Goal: Ask a question

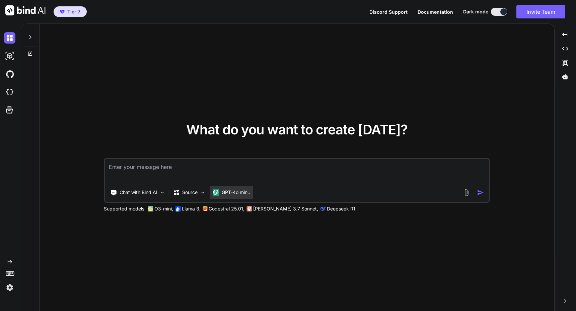
click at [222, 193] on p "GPT-4o min.." at bounding box center [236, 192] width 28 height 7
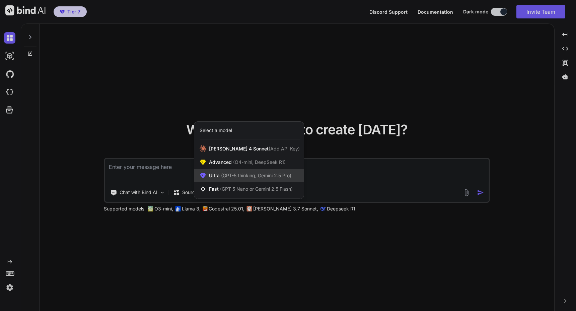
click at [238, 174] on span "(GPT-5 thinking, Gemini 2.5 Pro)" at bounding box center [256, 175] width 72 height 6
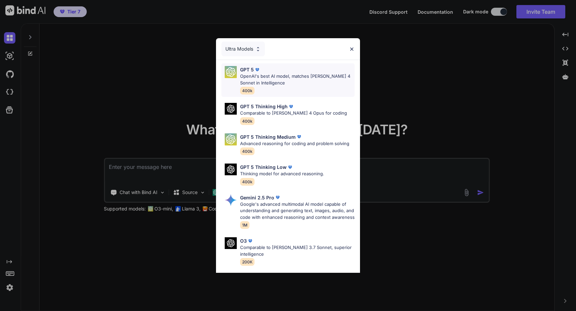
click at [259, 66] on div "GPT 5 OpenAI's best AI model, matches [PERSON_NAME] 4 Sonnet in Intelligence 40…" at bounding box center [287, 79] width 133 height 33
type textarea "x"
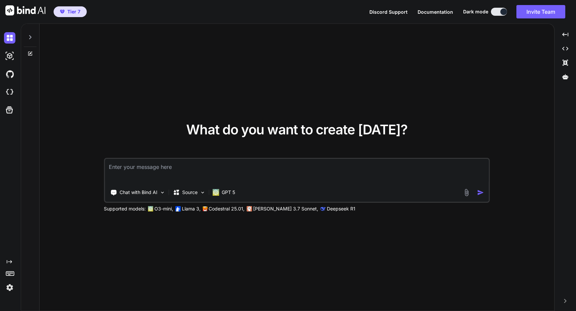
click at [259, 168] on textarea at bounding box center [297, 171] width 384 height 25
type textarea "h"
type textarea "x"
type textarea "hi"
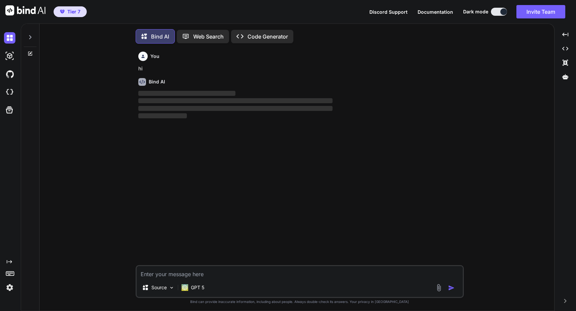
scroll to position [3, 0]
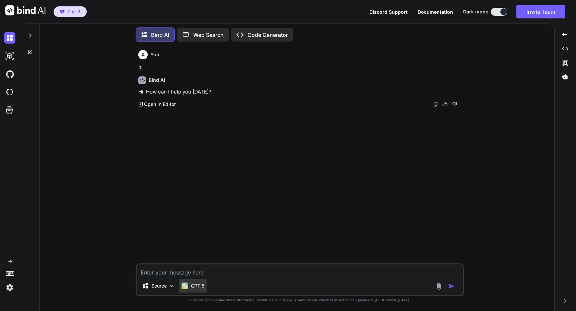
click at [190, 282] on div "GPT 5" at bounding box center [192, 285] width 23 height 7
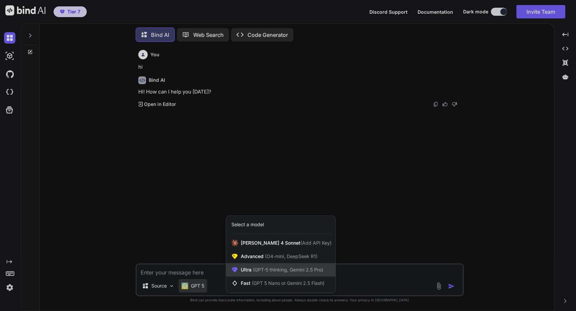
click at [272, 268] on span "(GPT-5 thinking, Gemini 2.5 Pro)" at bounding box center [287, 269] width 72 height 6
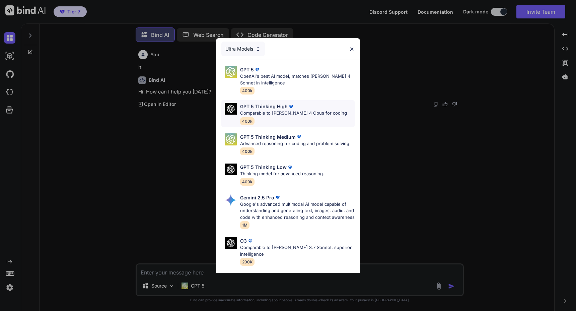
click at [268, 120] on div "GPT 5 Thinking High Comparable to [PERSON_NAME] 4 Opus for coding 400k" at bounding box center [293, 114] width 107 height 22
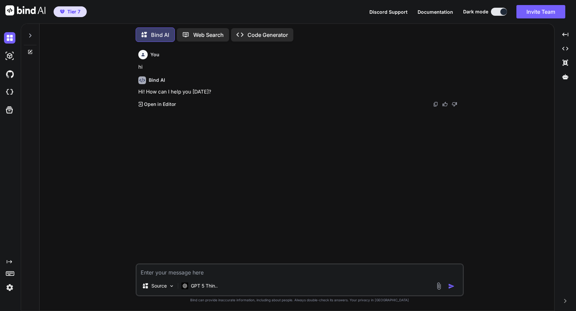
click at [210, 274] on textarea at bounding box center [300, 270] width 326 height 12
type textarea "x"
type textarea "I"
type textarea "x"
type textarea "I'"
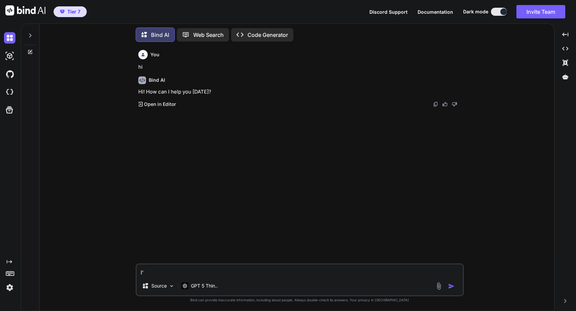
type textarea "x"
type textarea "I'd"
type textarea "x"
type textarea "I'd"
type textarea "x"
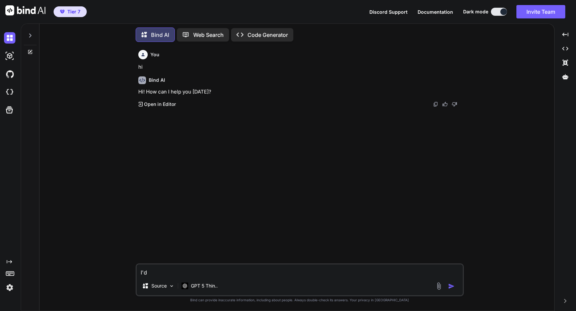
type textarea "I'd l"
type textarea "x"
type textarea "I'd li"
type textarea "x"
type textarea "I'd lik"
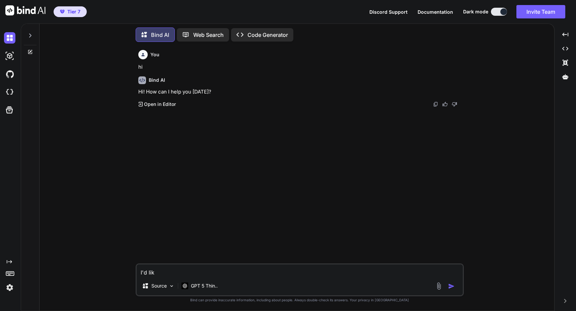
type textarea "x"
type textarea "I'd like"
type textarea "x"
type textarea "I'd like"
type textarea "x"
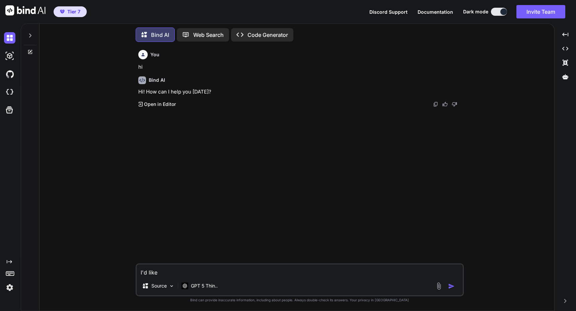
type textarea "I'd like t"
type textarea "x"
type textarea "I'd like to"
type textarea "x"
type textarea "I'd like to"
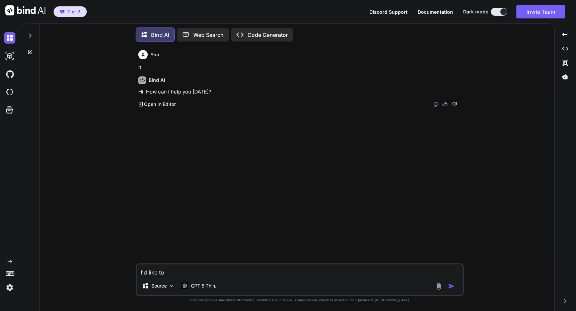
type textarea "x"
type textarea "I'd like to b"
type textarea "x"
type textarea "I'd like to bu"
type textarea "x"
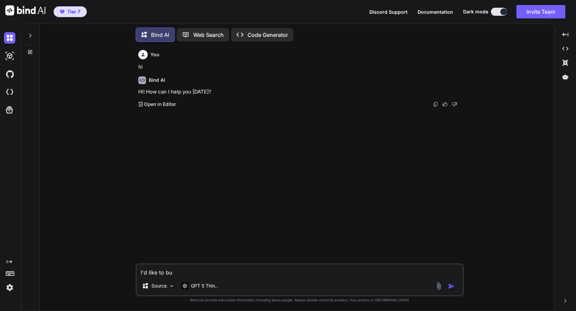
type textarea "I'd like to [PERSON_NAME]"
type textarea "x"
type textarea "I'd like to buil"
type textarea "x"
type textarea "I'd like to build"
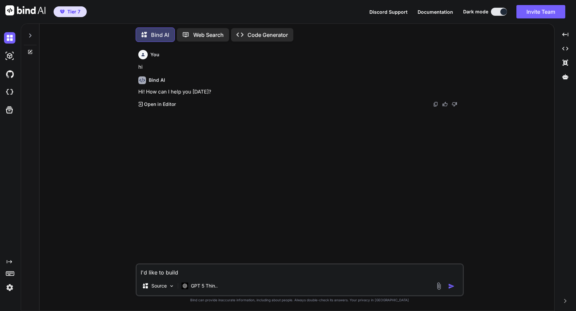
type textarea "x"
type textarea "I'd like to build"
type textarea "x"
type textarea "I'd like to build a"
type textarea "x"
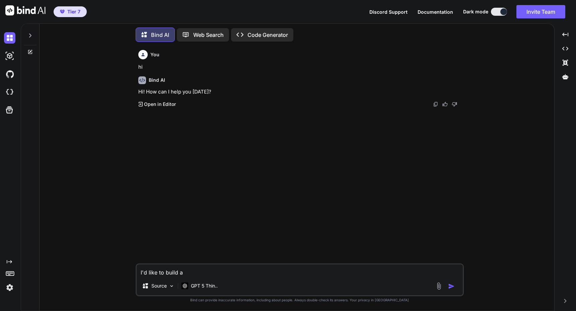
type textarea "I'd like to build an"
type textarea "x"
type textarea "I'd like to build an"
type textarea "x"
type textarea "I'd like to build an a"
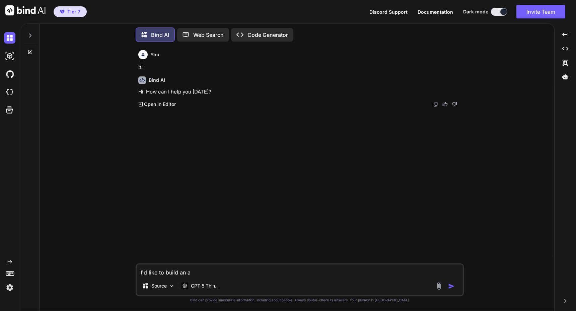
type textarea "x"
type textarea "I'd like to build an ap"
type textarea "x"
type textarea "I'd like to build an app"
type textarea "x"
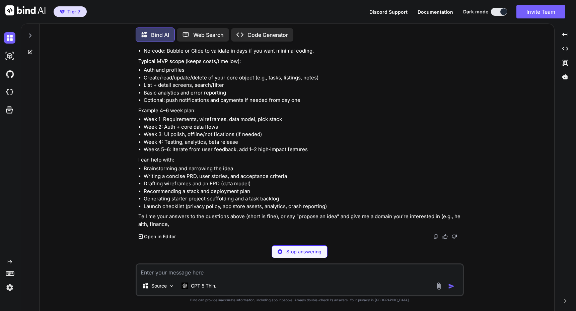
scroll to position [232, 0]
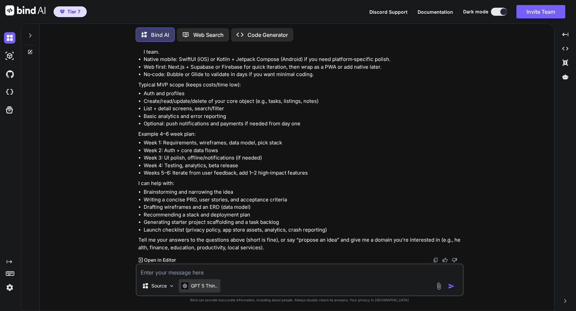
click at [199, 284] on p "GPT 5 Thin.." at bounding box center [204, 285] width 27 height 7
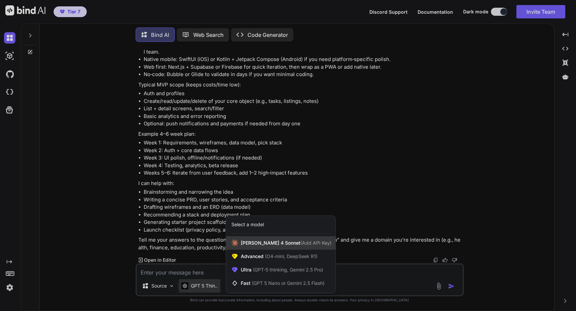
click at [231, 243] on icon at bounding box center [234, 242] width 7 height 7
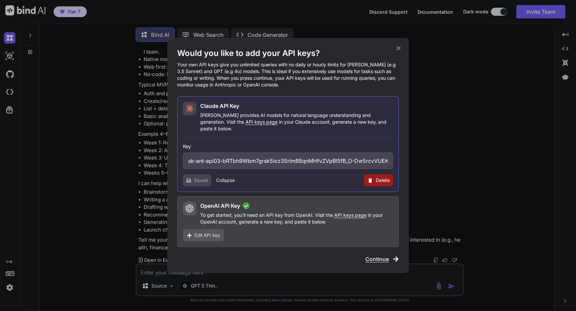
click at [229, 178] on button "Collapse" at bounding box center [225, 180] width 19 height 7
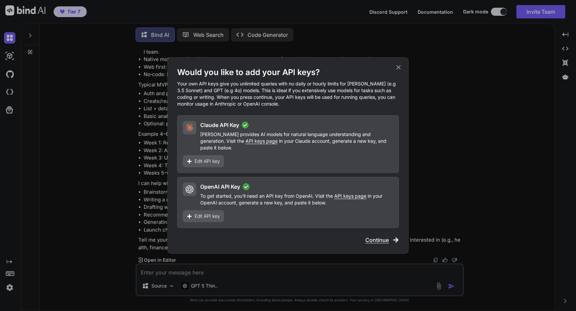
click at [366, 236] on span "Continue" at bounding box center [376, 240] width 23 height 8
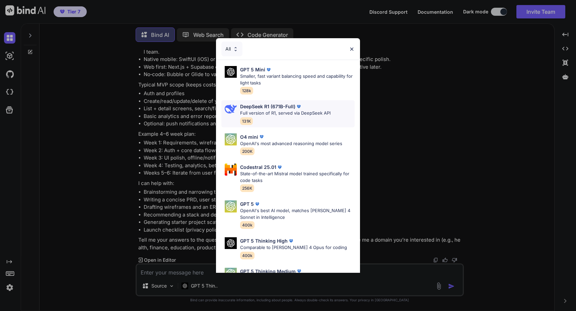
click at [294, 115] on p "Full version of R1, served via DeepSeek API" at bounding box center [285, 113] width 90 height 7
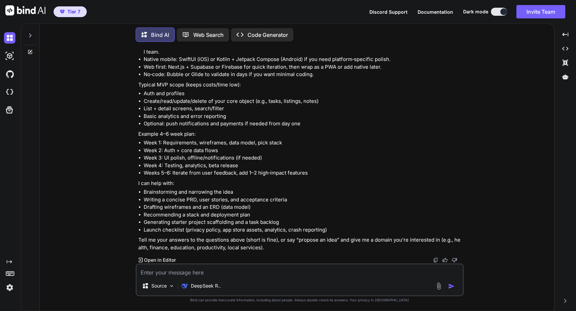
click at [197, 272] on textarea at bounding box center [300, 270] width 326 height 12
type textarea "x"
type textarea "H"
type textarea "x"
type textarea "Ho"
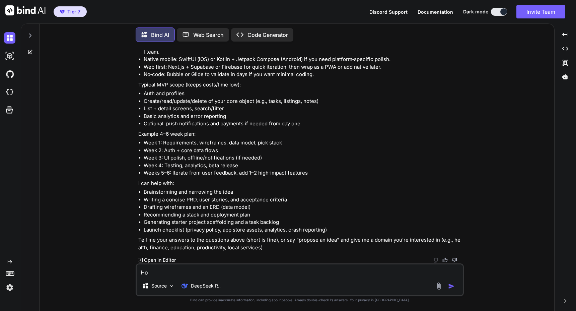
type textarea "x"
type textarea "How"
type textarea "x"
type textarea "How"
type textarea "x"
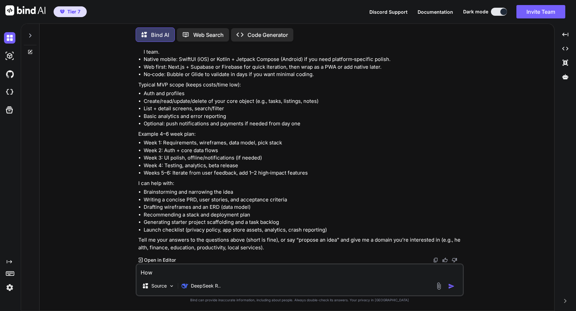
type textarea "How c"
type textarea "x"
type textarea "How ca"
type textarea "x"
type textarea "How can"
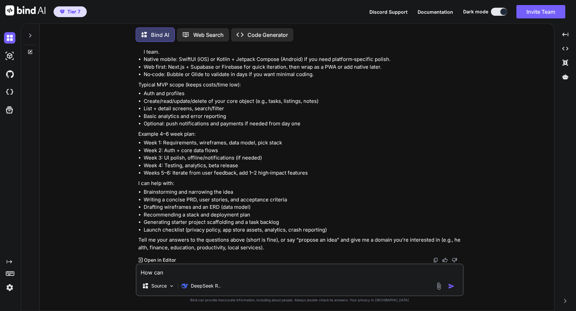
type textarea "x"
type textarea "How can"
type textarea "x"
type textarea "How can y"
type textarea "x"
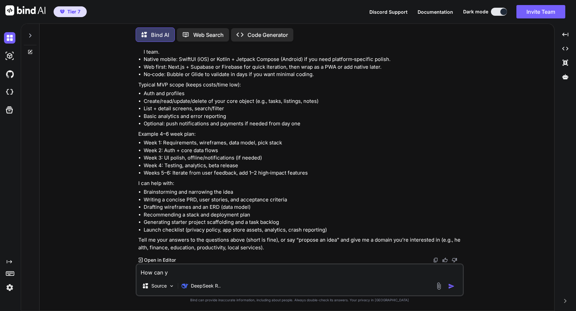
type textarea "How can yo"
type textarea "x"
type textarea "How can you"
type textarea "x"
type textarea "How can you"
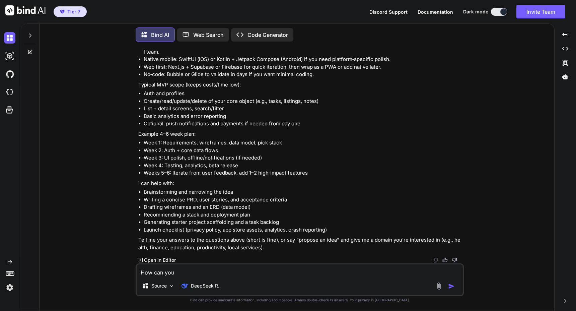
type textarea "x"
type textarea "How can you h"
type textarea "x"
type textarea "How can you he"
type textarea "x"
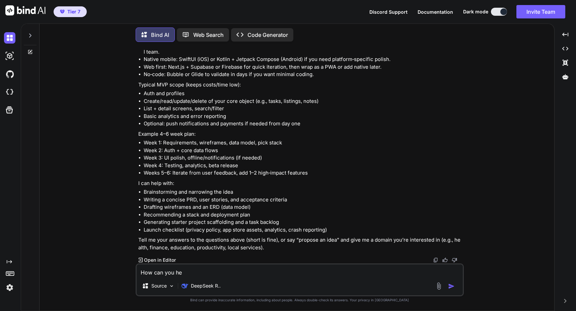
type textarea "How can you hel"
type textarea "x"
type textarea "How can you help"
type textarea "x"
type textarea "How can you help"
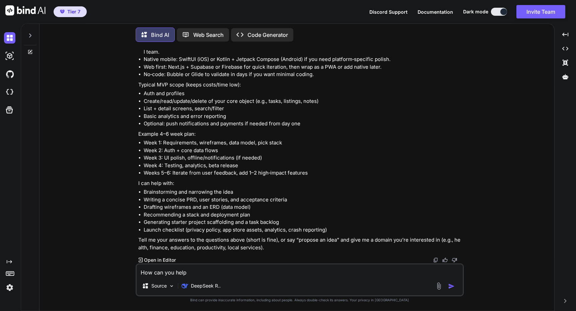
type textarea "x"
type textarea "How can you help m"
type textarea "x"
type textarea "How can you help me"
type textarea "x"
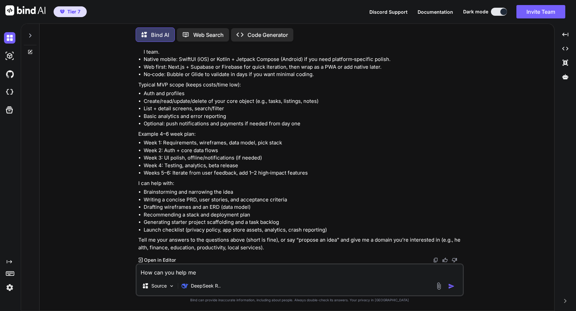
type textarea "How can you help me"
type textarea "x"
type textarea "How can you help me w"
type textarea "x"
type textarea "How can you help me wr"
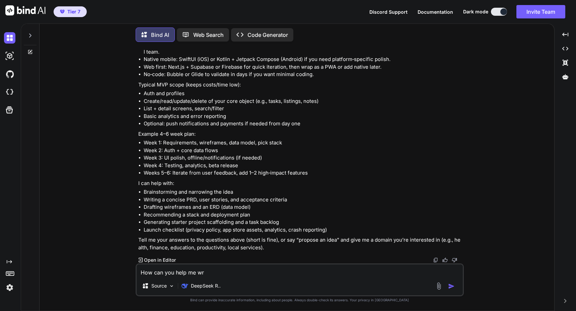
type textarea "x"
type textarea "How can you help me wri"
type textarea "x"
type textarea "How can you help me writ"
type textarea "x"
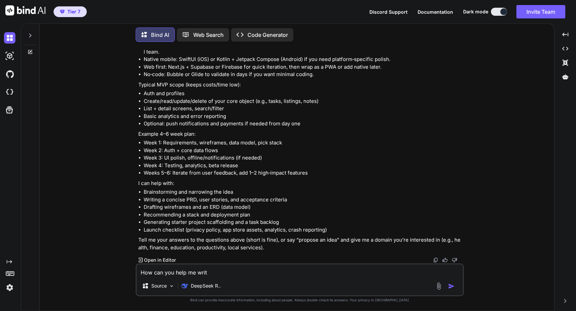
type textarea "How can you help me write"
type textarea "x"
type textarea "How can you help me write"
type textarea "x"
type textarea "How can you help me write a"
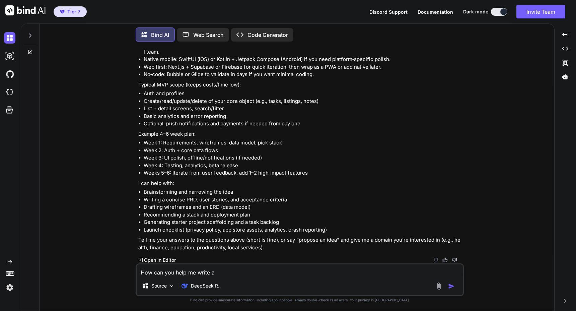
type textarea "x"
type textarea "How can you help me write a"
type textarea "x"
type textarea "How can you help me write a p"
type textarea "x"
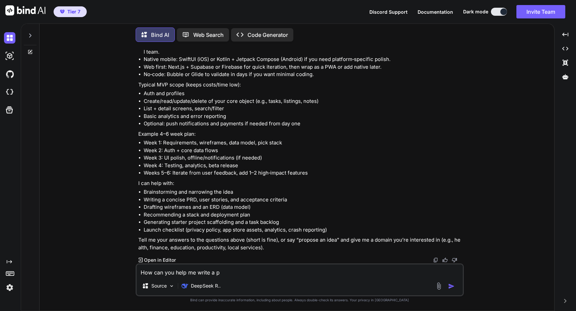
type textarea "How can you help me write a pr"
type textarea "x"
type textarea "How can you help me write a prd"
type textarea "x"
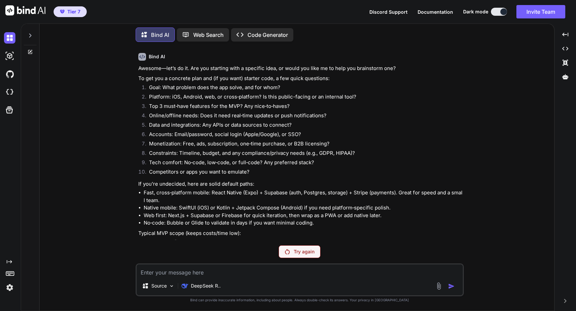
scroll to position [279, 0]
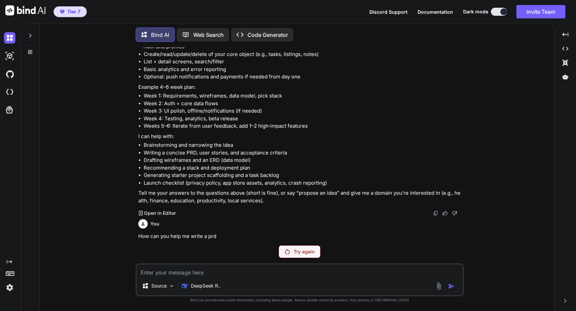
click at [300, 245] on div "Try again" at bounding box center [299, 251] width 42 height 13
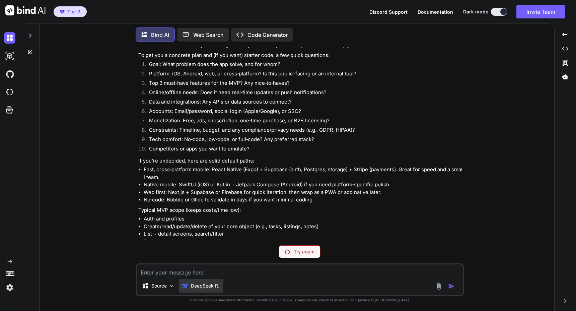
scroll to position [84, 0]
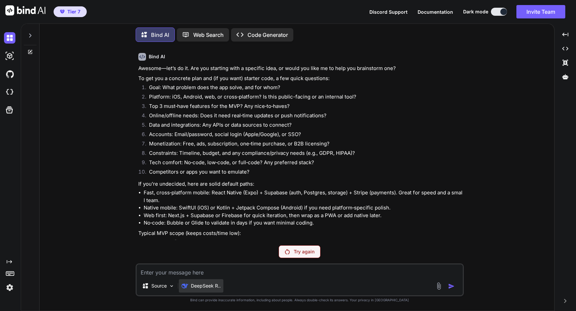
click at [212, 284] on p "DeepSeek R.." at bounding box center [206, 285] width 30 height 7
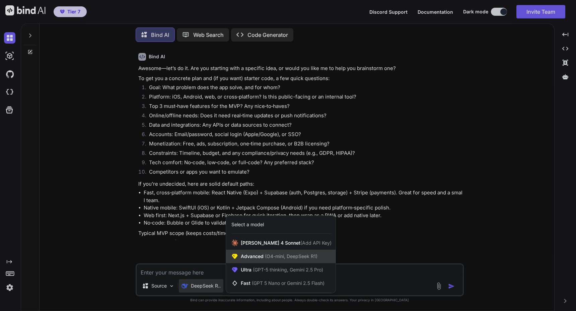
click at [261, 259] on span "Advanced (O4-mini, DeepSeek R1)" at bounding box center [279, 256] width 77 height 7
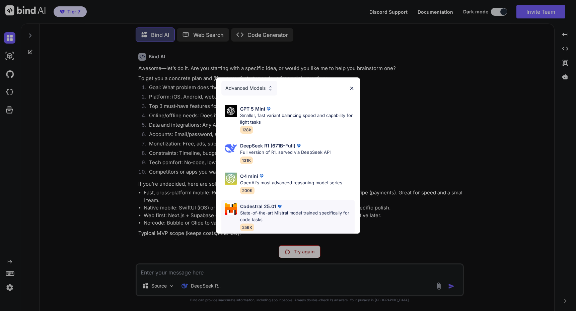
click at [270, 210] on p "State-of-the-art Mistral model trained specifically for code tasks" at bounding box center [297, 216] width 114 height 13
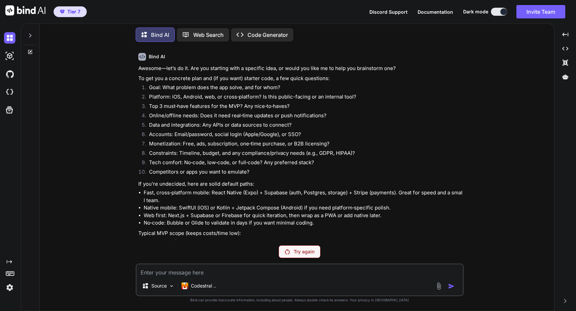
click at [284, 254] on div "Try again" at bounding box center [299, 251] width 42 height 13
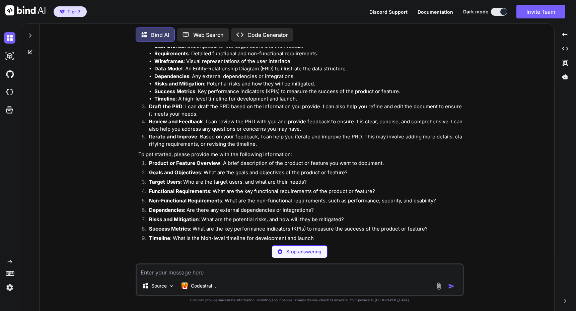
scroll to position [558, 0]
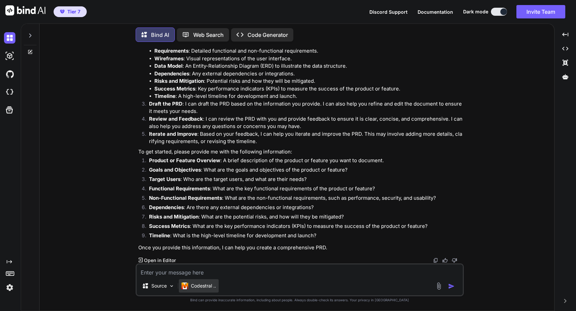
click at [211, 288] on p "Codestral .." at bounding box center [203, 285] width 25 height 7
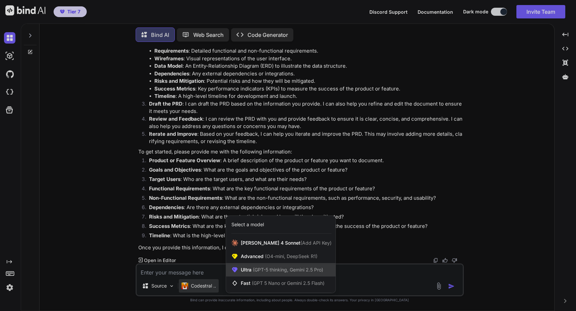
click at [260, 270] on span "(GPT-5 thinking, Gemini 2.5 Pro)" at bounding box center [287, 269] width 72 height 6
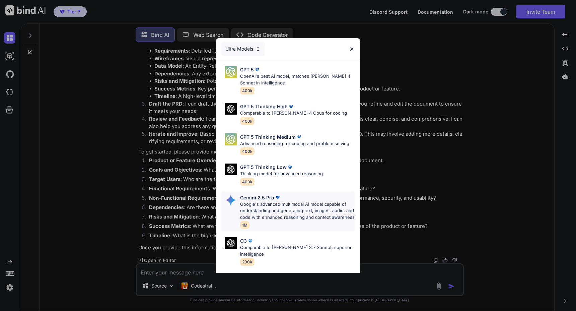
click at [279, 217] on p "Google's advanced multimodal AI model capable of understanding and generating t…" at bounding box center [297, 211] width 114 height 20
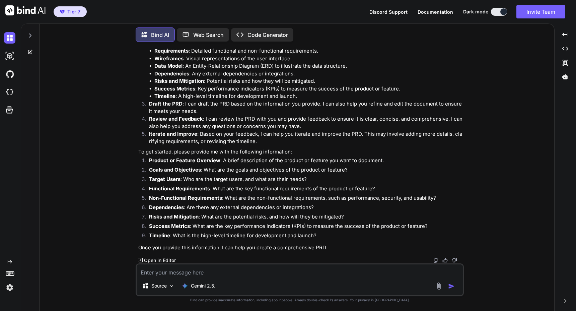
click at [220, 274] on textarea at bounding box center [300, 270] width 326 height 12
type textarea "x"
type textarea "W"
type textarea "x"
type textarea "Wh"
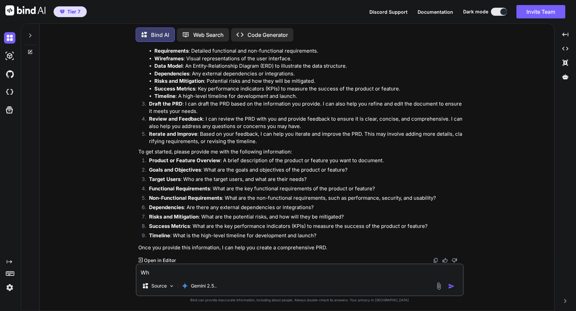
type textarea "x"
type textarea "Wha"
type textarea "x"
type textarea "What"
type textarea "x"
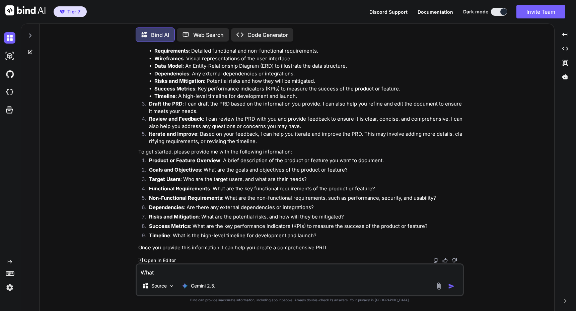
type textarea "What"
type textarea "x"
type textarea "What i"
type textarea "x"
type textarea "What is"
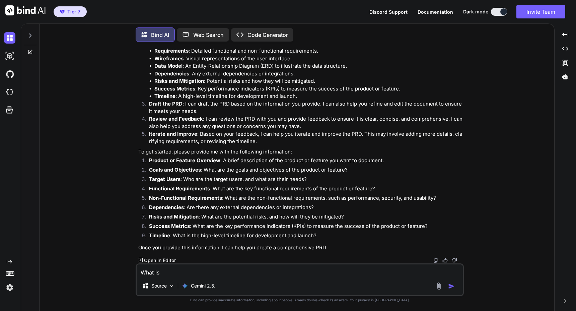
type textarea "x"
type textarea "What is"
type textarea "x"
type textarea "What is t"
type textarea "x"
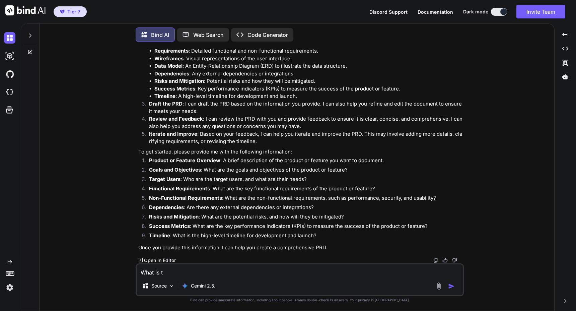
type textarea "What is th"
type textarea "x"
type textarea "What is the"
type textarea "x"
type textarea "What is the"
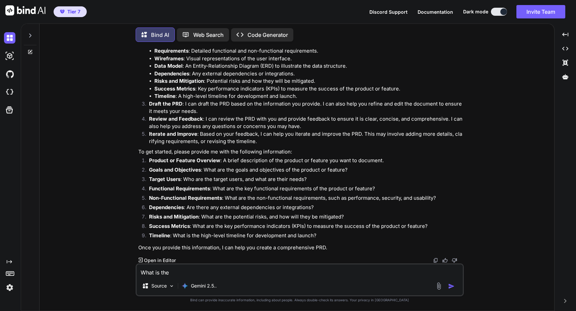
type textarea "x"
type textarea "What is the m"
type textarea "x"
type textarea "What is the mo"
type textarea "x"
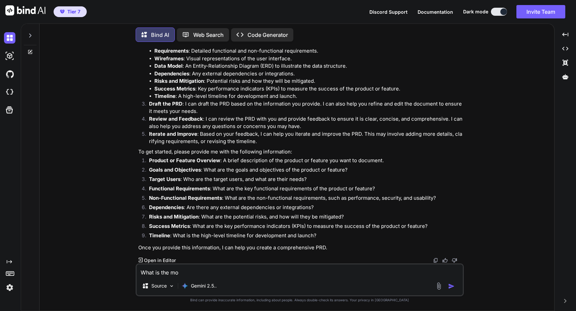
type textarea "What is the mos"
type textarea "x"
type textarea "What is the most"
type textarea "x"
type textarea "What is the most"
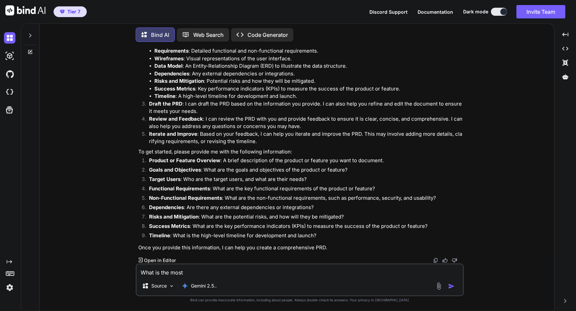
type textarea "x"
type textarea "What is the most p"
type textarea "x"
type textarea "What is the most po"
type textarea "x"
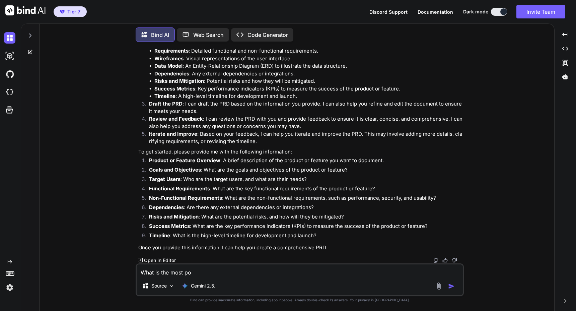
type textarea "What is the most pop"
type textarea "x"
type textarea "What is the most popu"
type textarea "x"
type textarea "What is the most popul"
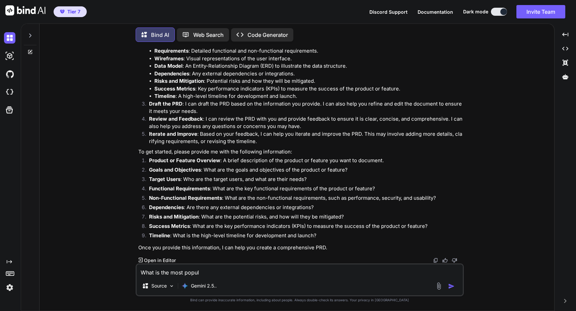
type textarea "x"
type textarea "What is the most popula"
type textarea "x"
type textarea "What is the most popular"
type textarea "x"
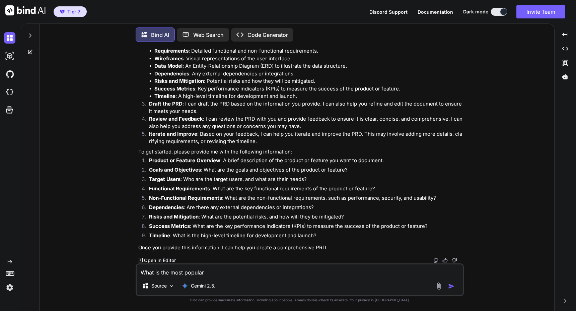
type textarea "What is the most popular"
type textarea "x"
type textarea "What is the most popular a"
type textarea "x"
type textarea "What is the most popular ap"
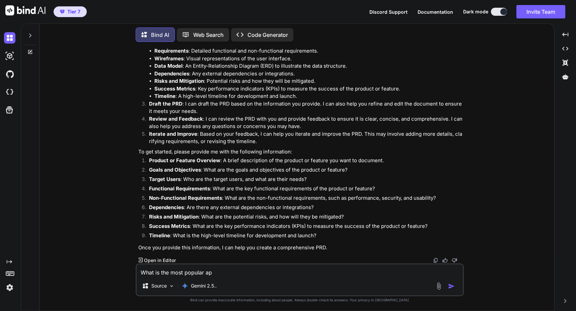
type textarea "x"
type textarea "What is the most popular app"
type textarea "x"
type textarea "What is the most popular app"
type textarea "x"
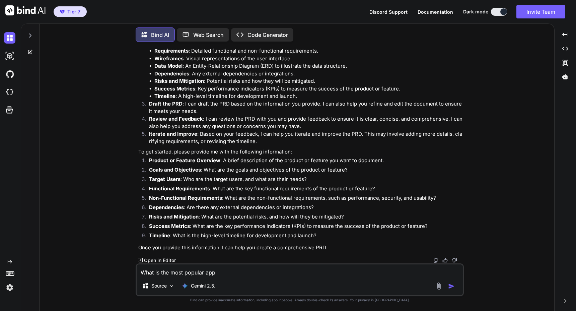
type textarea "What is the most popular app t"
type textarea "x"
type textarea "What is the most popular app to"
type textarea "x"
type textarea "What is the most popular app to"
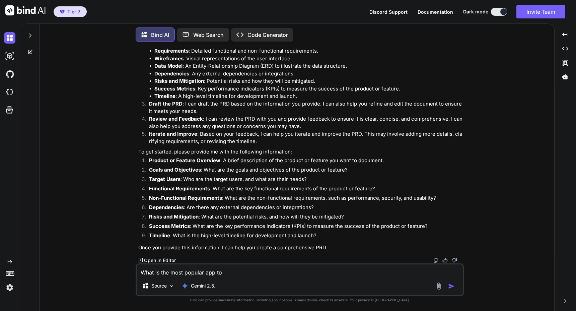
type textarea "x"
type textarea "What is the most popular app to b"
type textarea "x"
type textarea "What is the most popular app to bu"
type textarea "x"
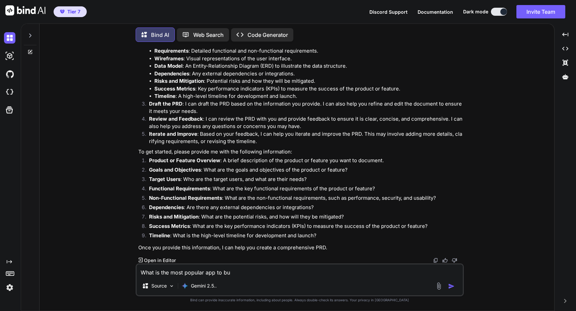
type textarea "What is the most popular app to [PERSON_NAME]"
type textarea "x"
type textarea "What is the most popular app to buil"
type textarea "x"
type textarea "What is the most popular app to build"
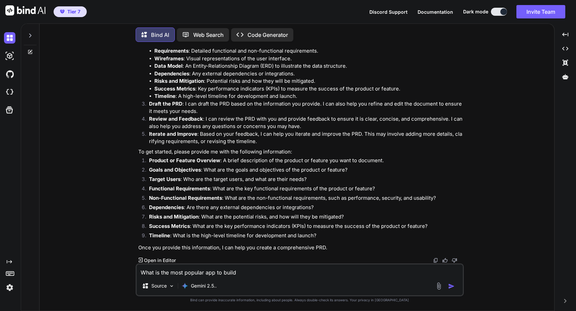
type textarea "x"
type textarea "What is the most popular app to build"
type textarea "x"
type textarea "What is the most popular app to build r"
type textarea "x"
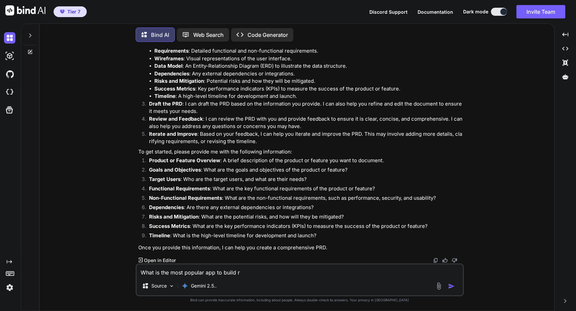
type textarea "What is the most popular app to build ri"
type textarea "x"
type textarea "What is the most popular app to build rig"
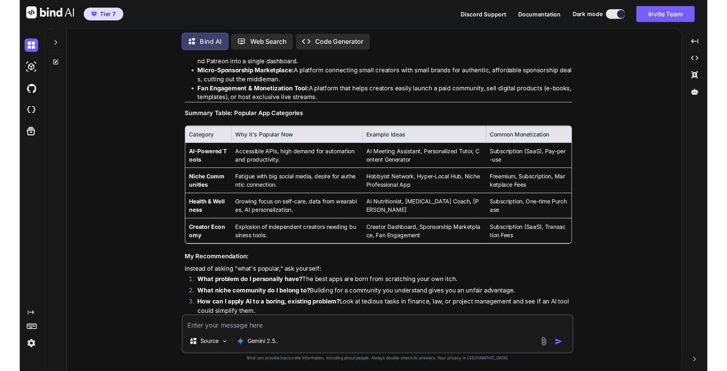
scroll to position [1249, 0]
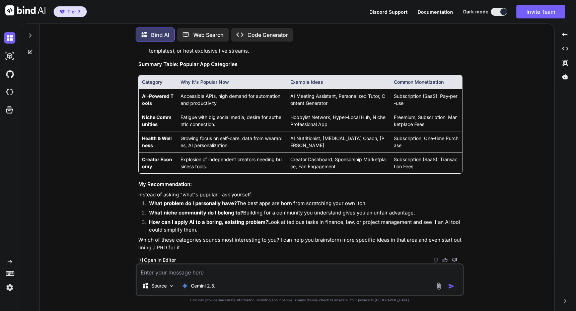
click at [7, 287] on img at bounding box center [9, 286] width 11 height 11
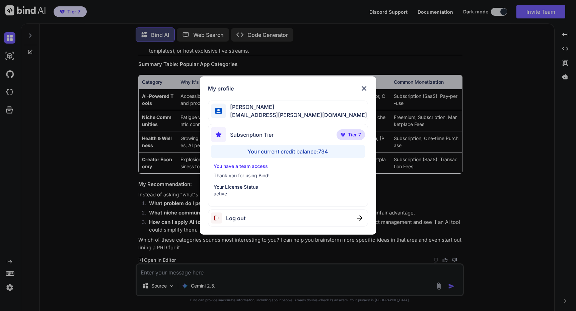
click at [304, 149] on div "Your current credit balance: 734" at bounding box center [288, 151] width 154 height 13
click at [364, 91] on img at bounding box center [364, 88] width 8 height 8
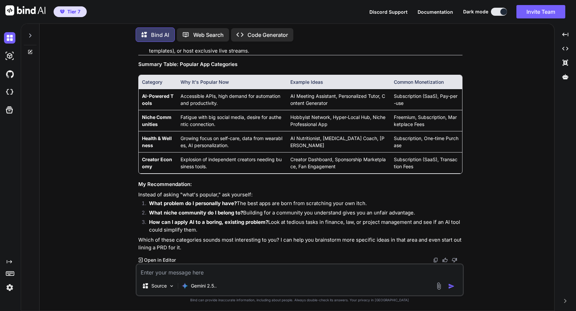
click at [35, 15] on img at bounding box center [25, 10] width 40 height 10
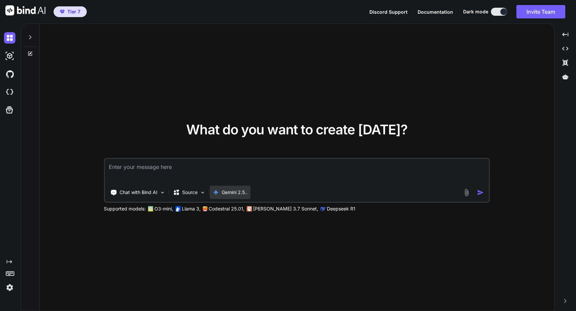
click at [243, 194] on p "Gemini 2.5.." at bounding box center [235, 192] width 26 height 7
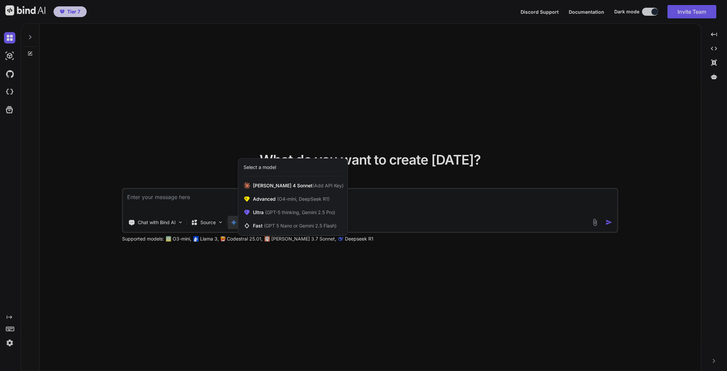
click at [575, 149] on div at bounding box center [363, 185] width 727 height 371
